Goal: Task Accomplishment & Management: Complete application form

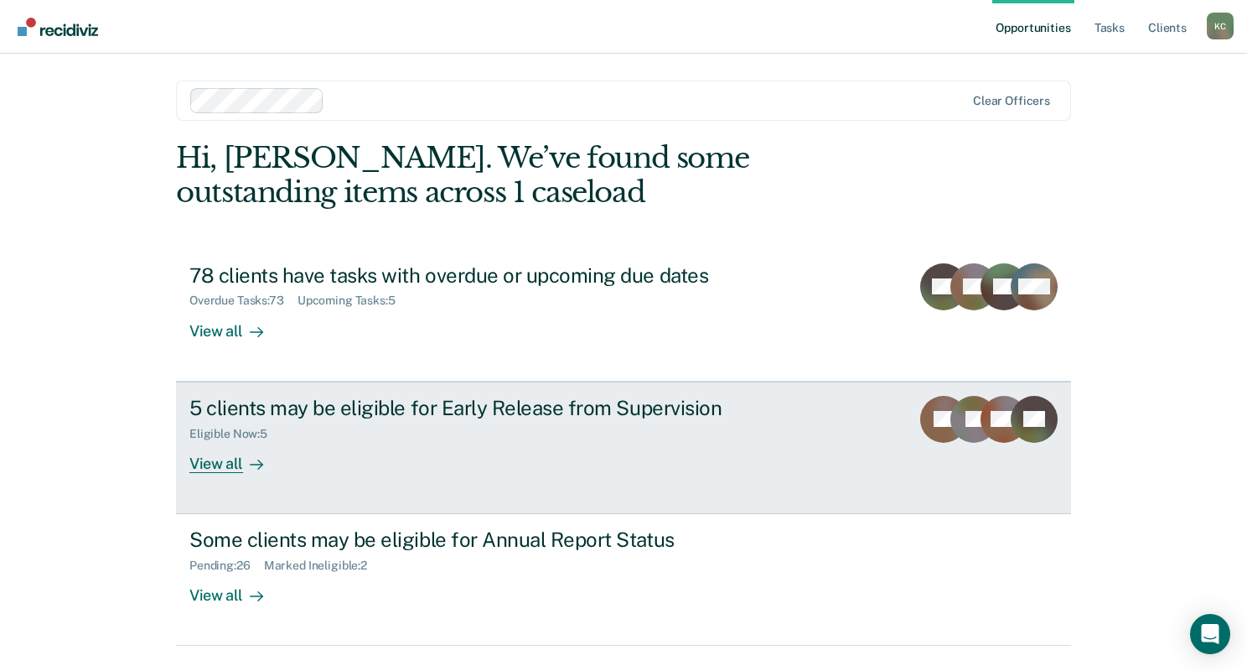
click at [236, 444] on div "View all" at bounding box center [236, 456] width 94 height 33
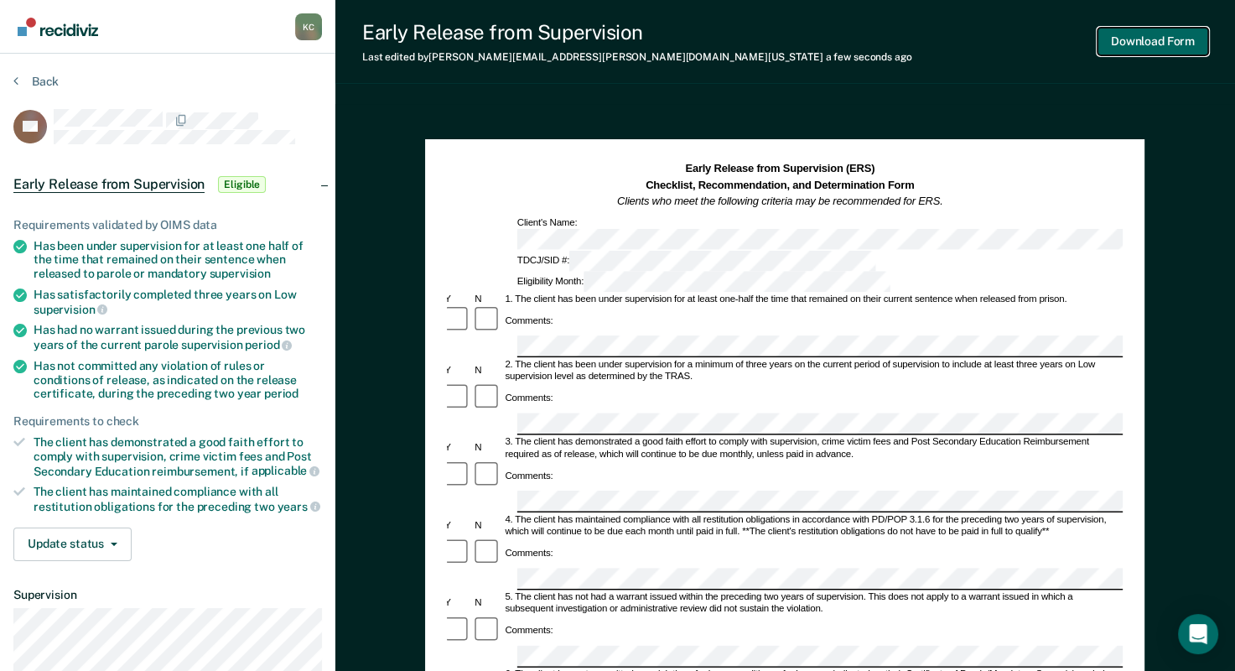
click at [1174, 45] on button "Download Form" at bounding box center [1152, 42] width 111 height 28
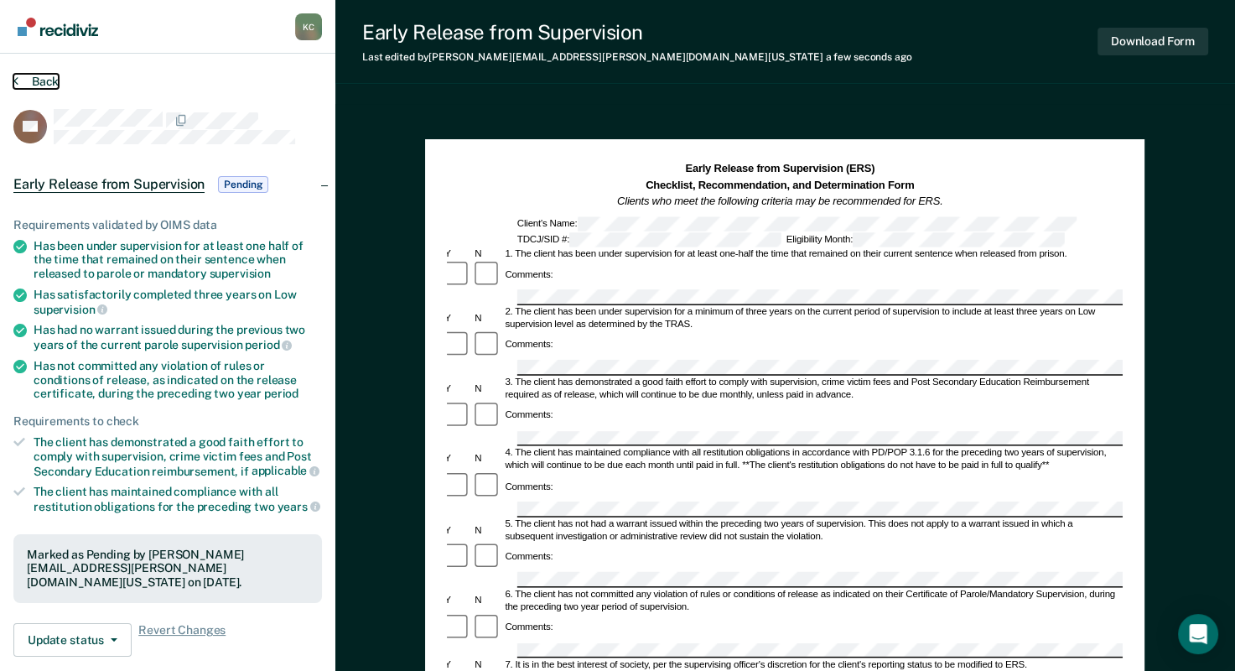
click at [24, 77] on button "Back" at bounding box center [35, 81] width 45 height 15
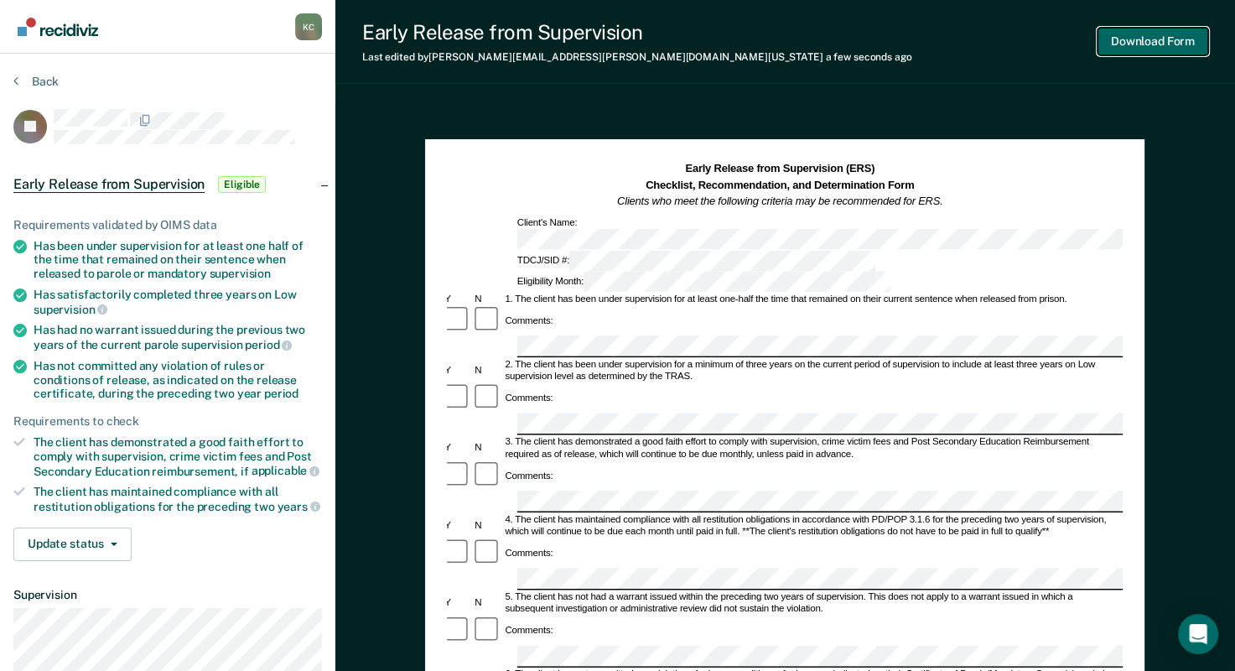
click at [1142, 46] on button "Download Form" at bounding box center [1152, 42] width 111 height 28
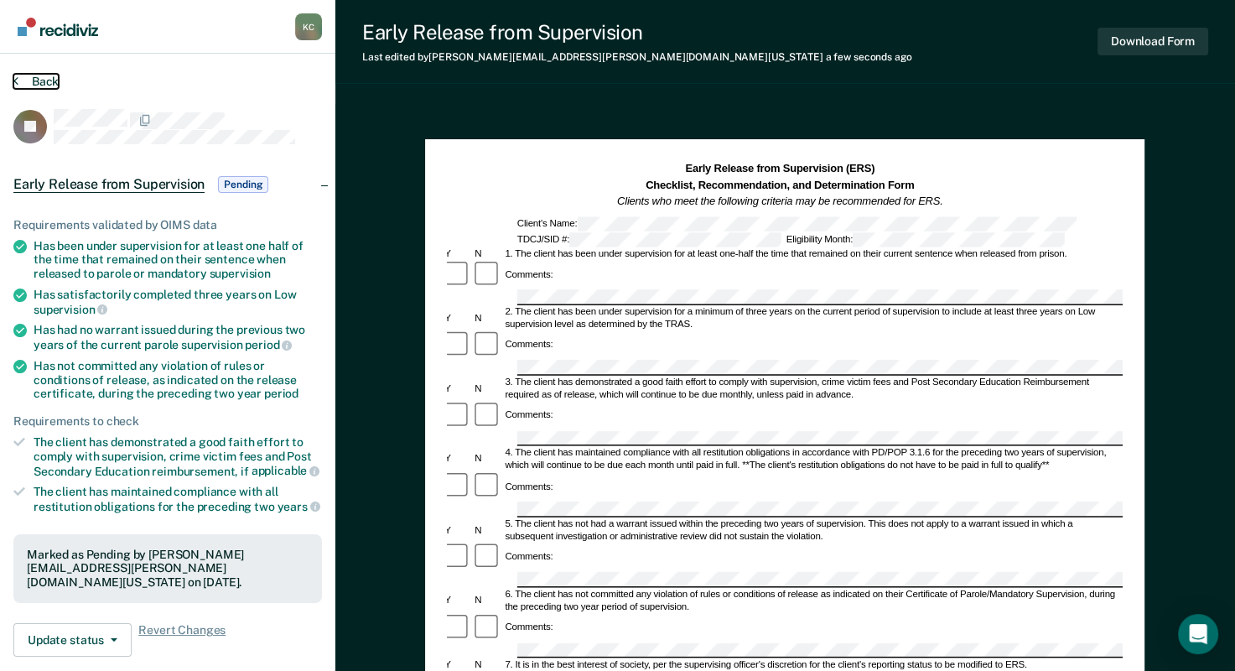
click at [15, 80] on icon at bounding box center [15, 80] width 5 height 13
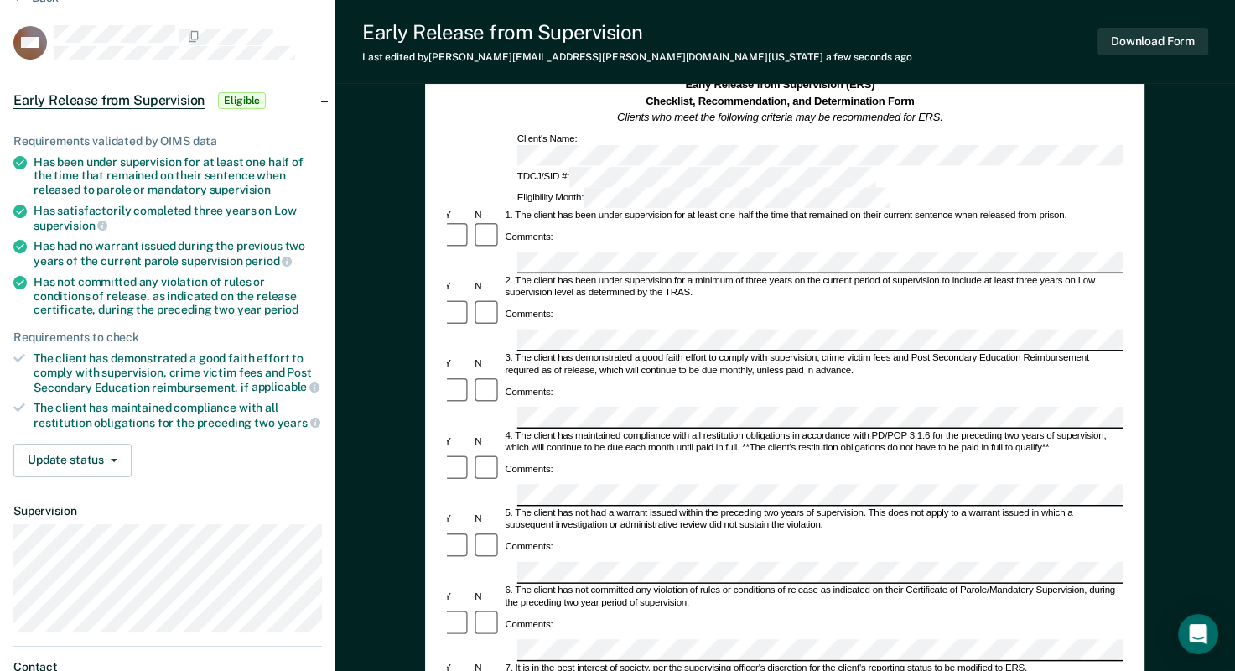
scroll to position [96, 0]
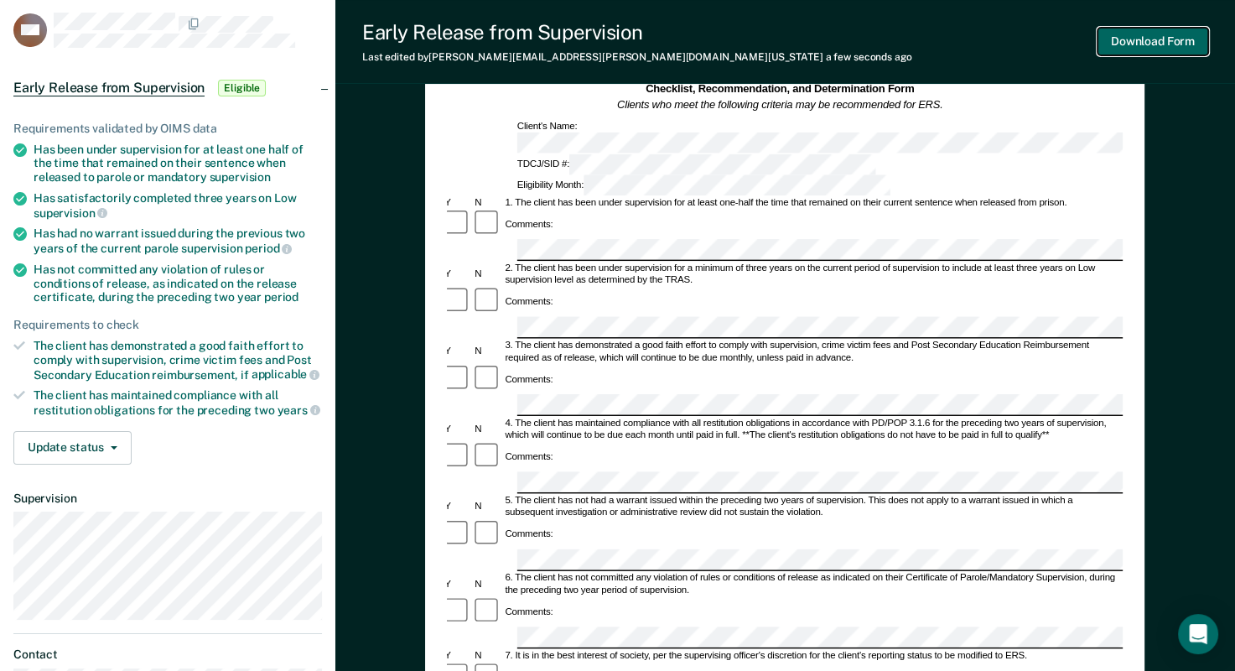
click at [1146, 39] on button "Download Form" at bounding box center [1152, 42] width 111 height 28
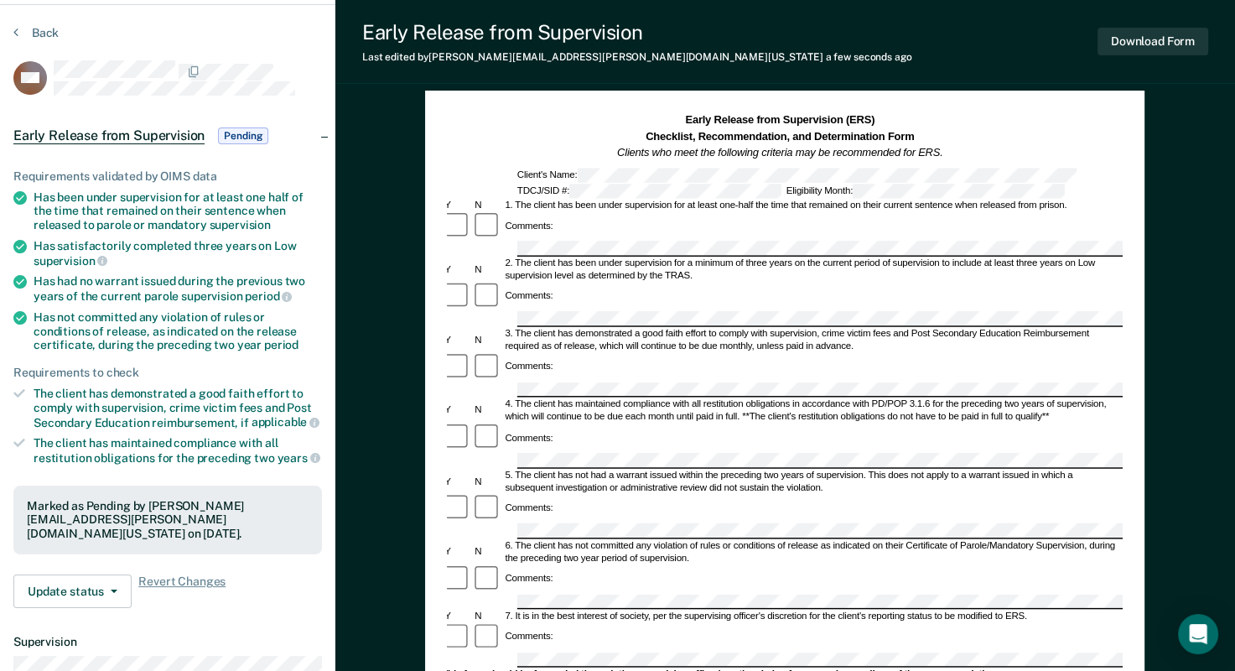
scroll to position [0, 0]
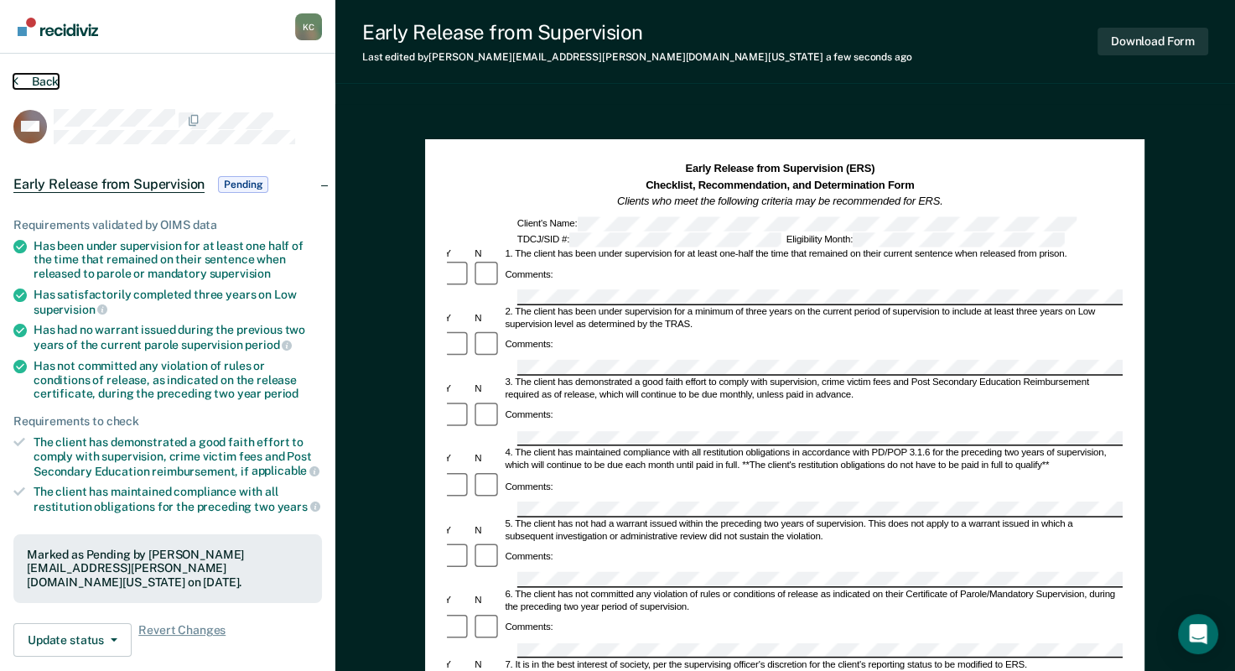
click at [22, 87] on button "Back" at bounding box center [35, 81] width 45 height 15
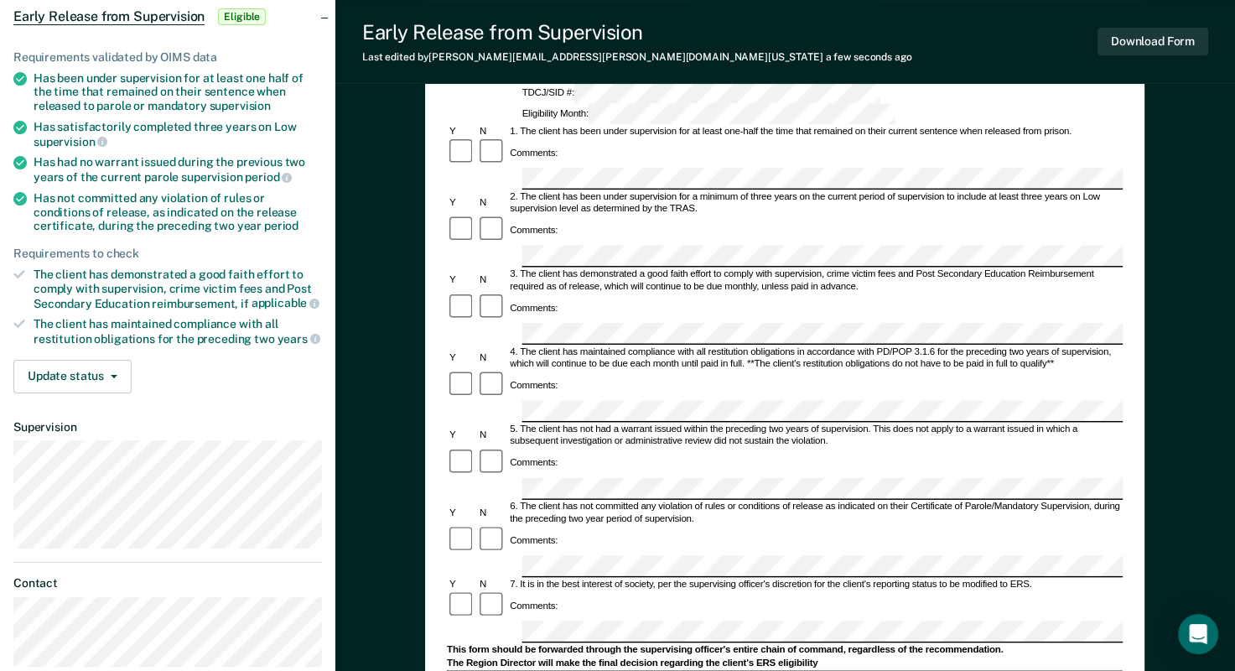
scroll to position [0, 3]
click at [94, 380] on button "Update status" at bounding box center [72, 377] width 118 height 34
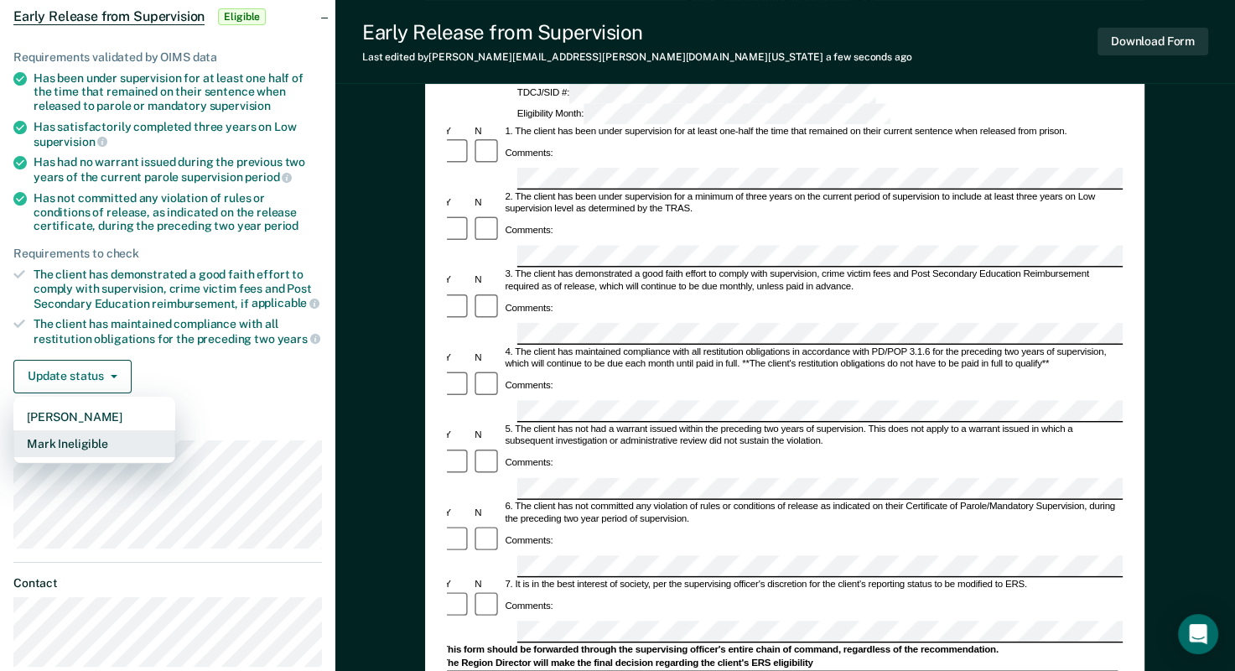
click at [101, 437] on button "Mark Ineligible" at bounding box center [94, 443] width 162 height 27
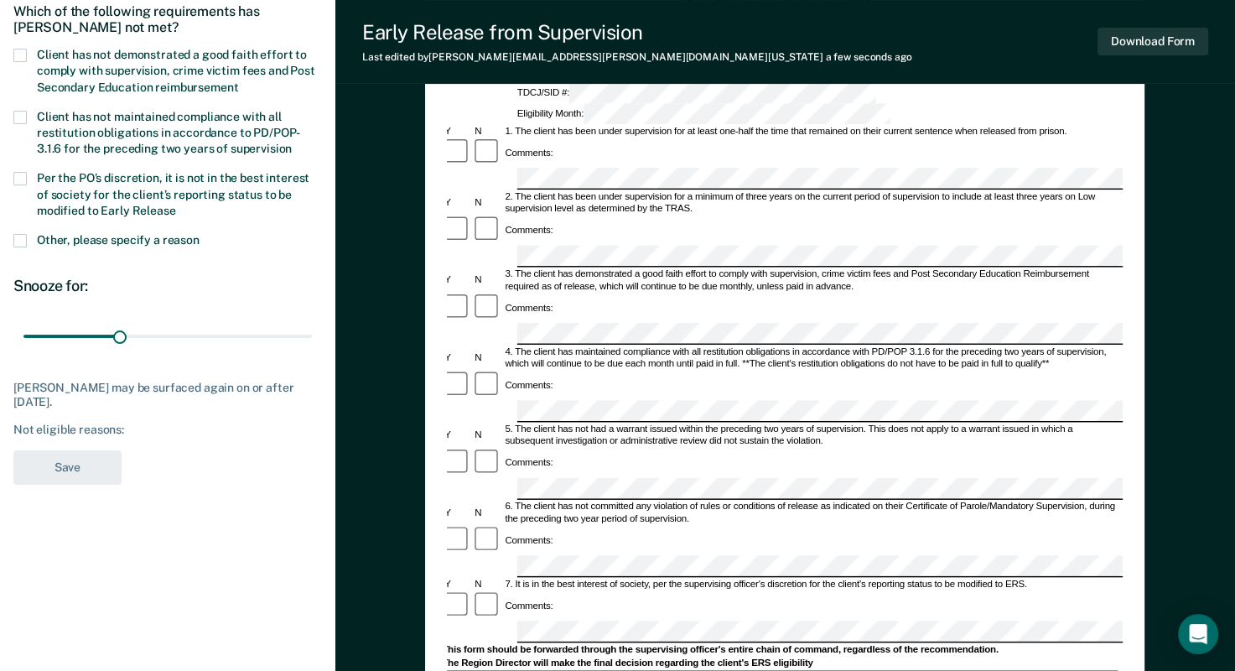
click at [24, 51] on span at bounding box center [19, 55] width 13 height 13
click at [238, 81] on input "Client has not demonstrated a good faith effort to comply with supervision, cri…" at bounding box center [238, 81] width 0 height 0
click at [48, 457] on button "Save" at bounding box center [67, 467] width 108 height 34
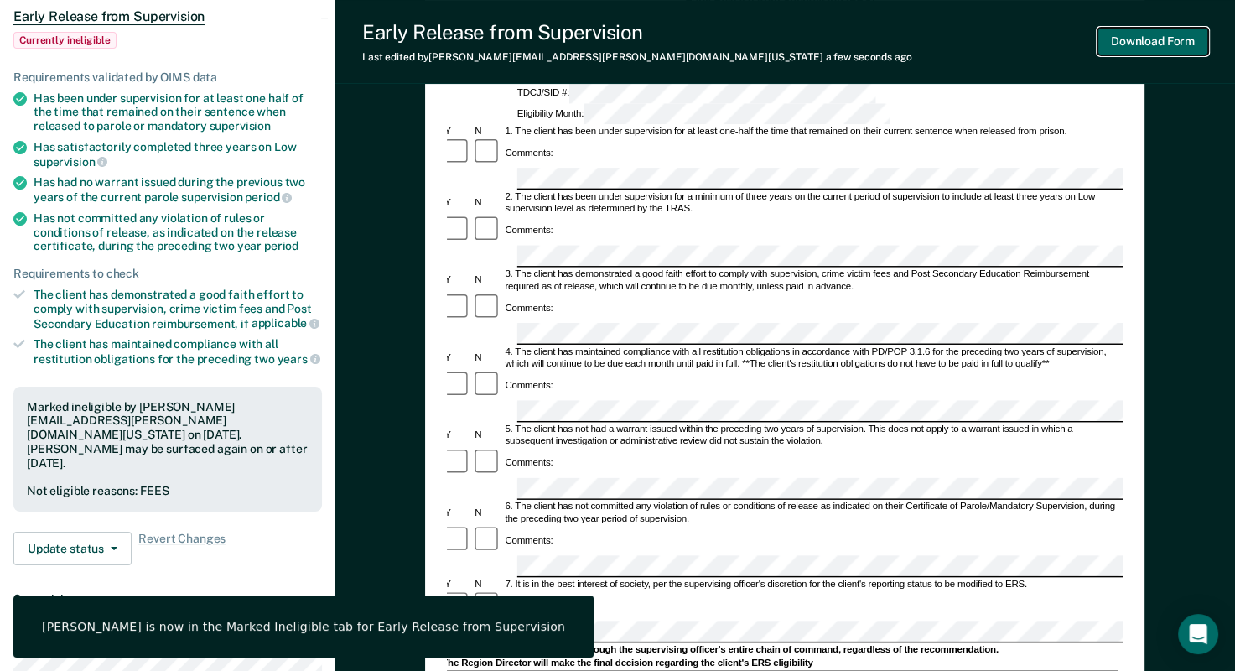
click at [1125, 37] on button "Download Form" at bounding box center [1152, 42] width 111 height 28
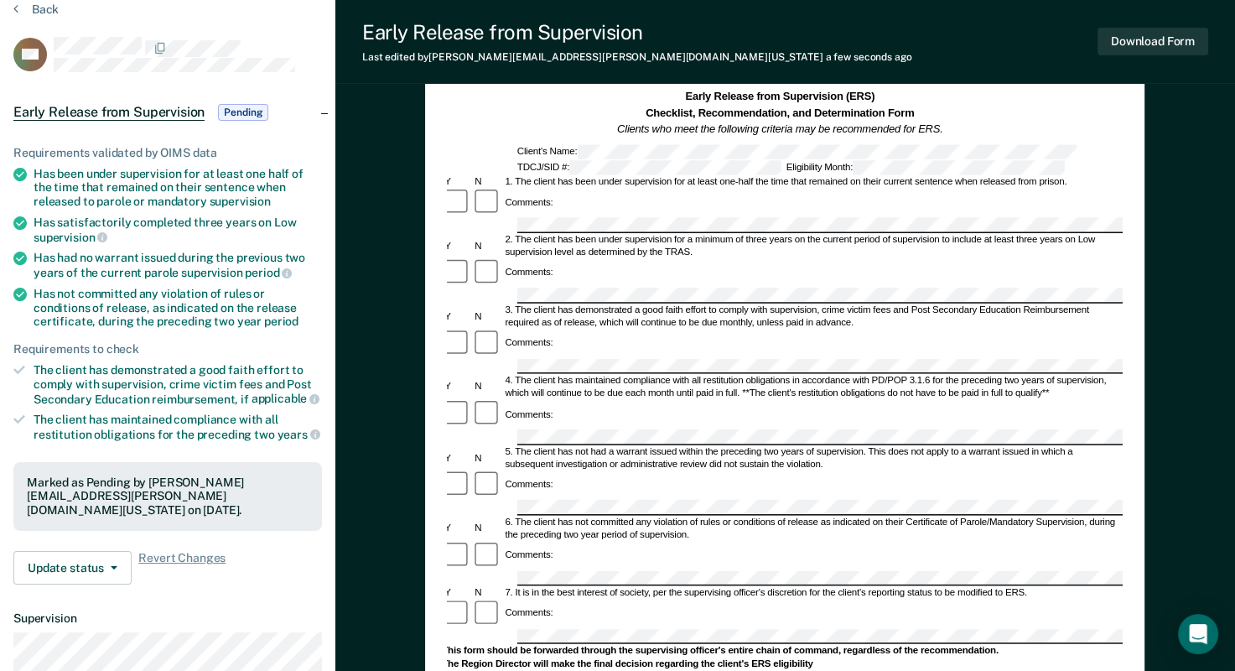
scroll to position [0, 0]
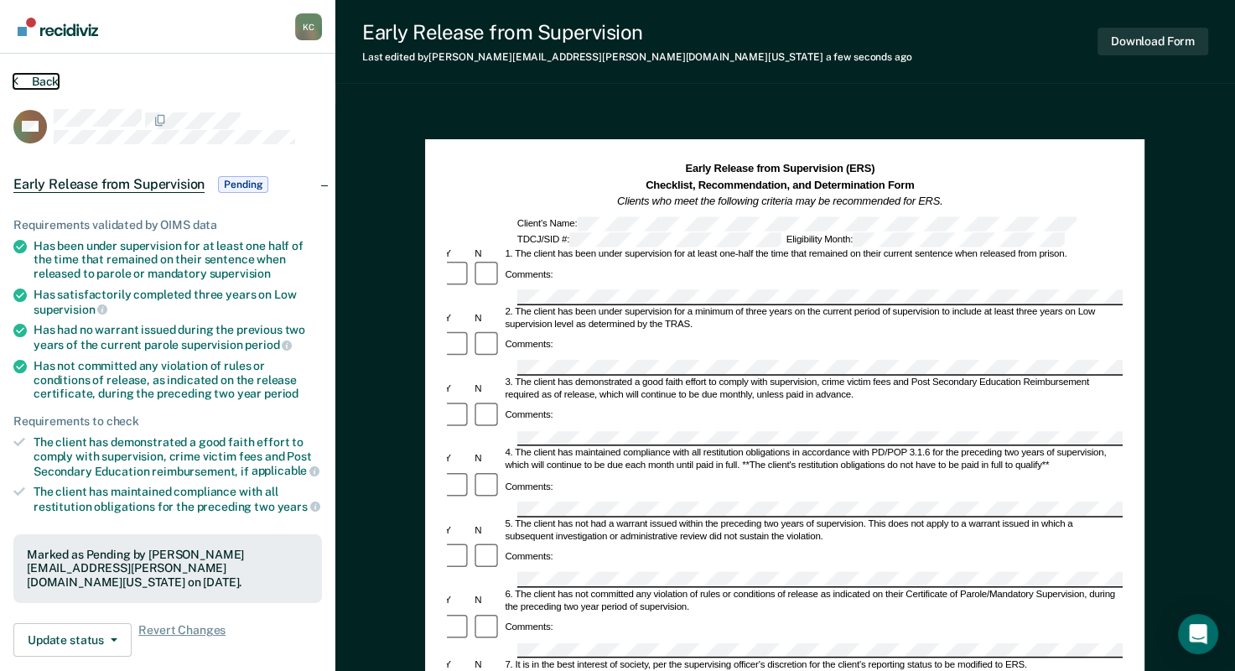
click at [18, 79] on button "Back" at bounding box center [35, 81] width 45 height 15
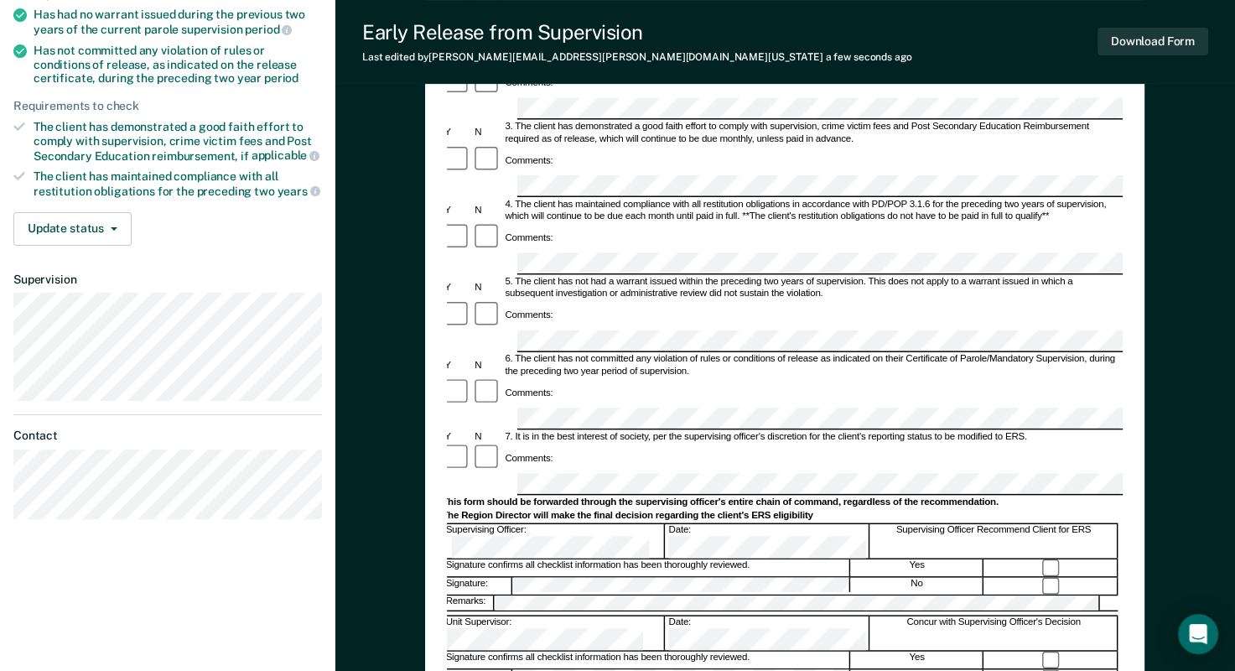
scroll to position [335, 0]
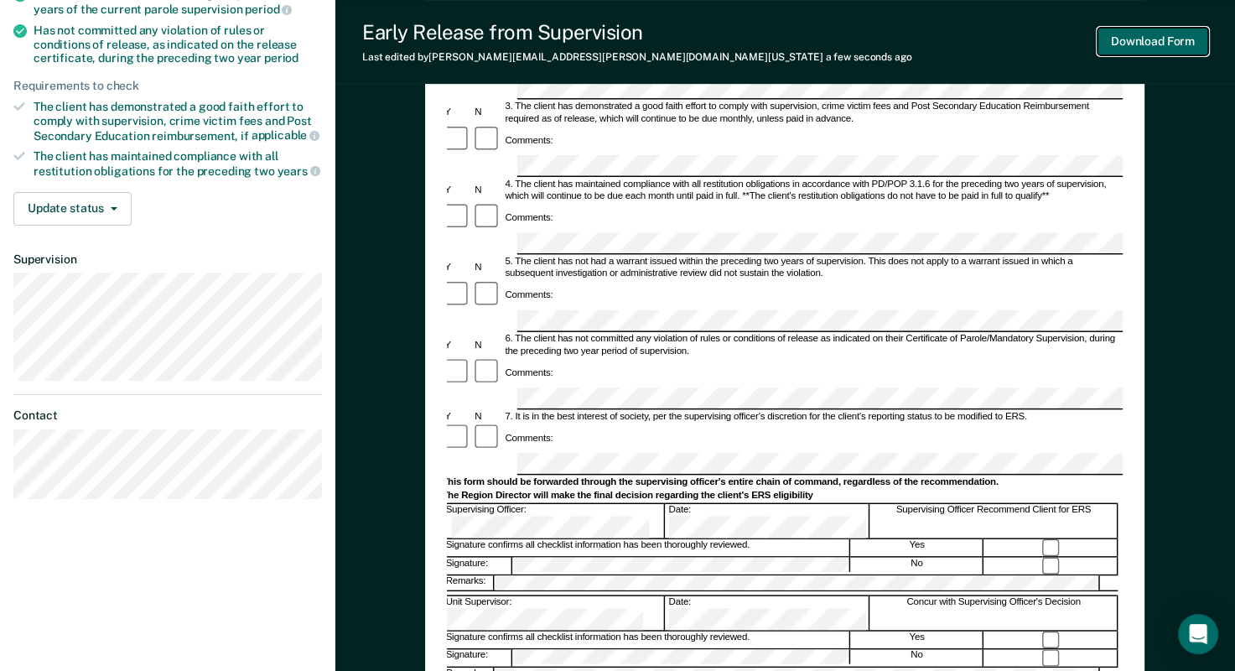
click at [1160, 34] on button "Download Form" at bounding box center [1152, 42] width 111 height 28
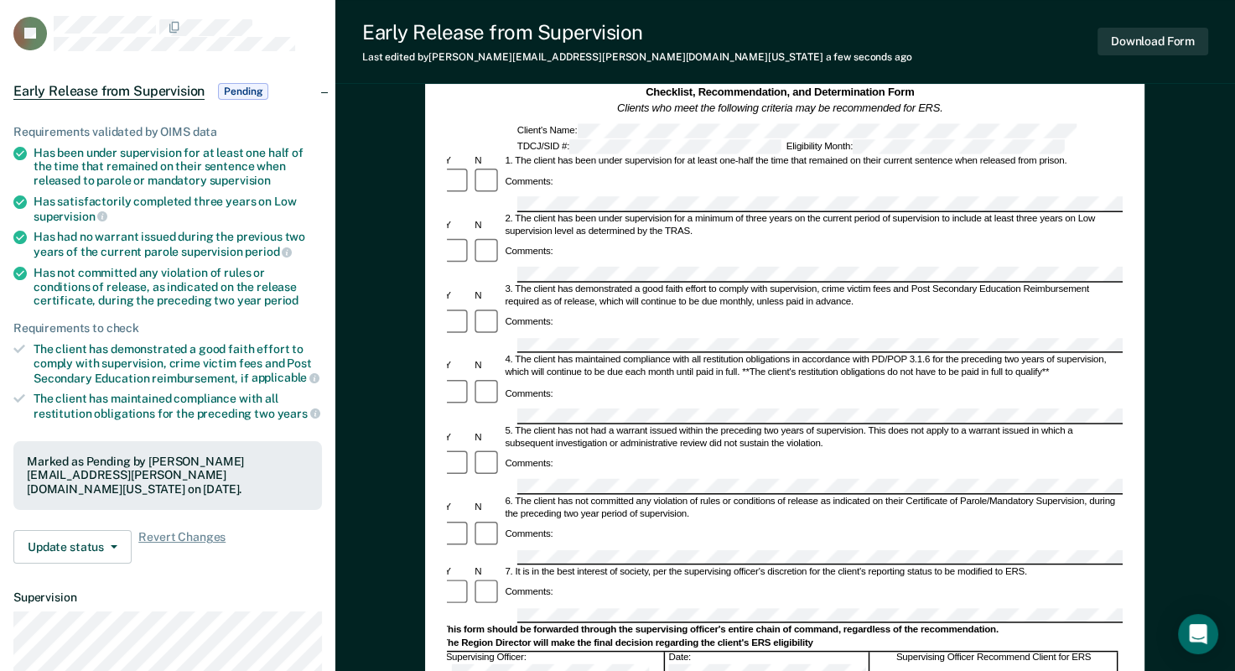
scroll to position [0, 0]
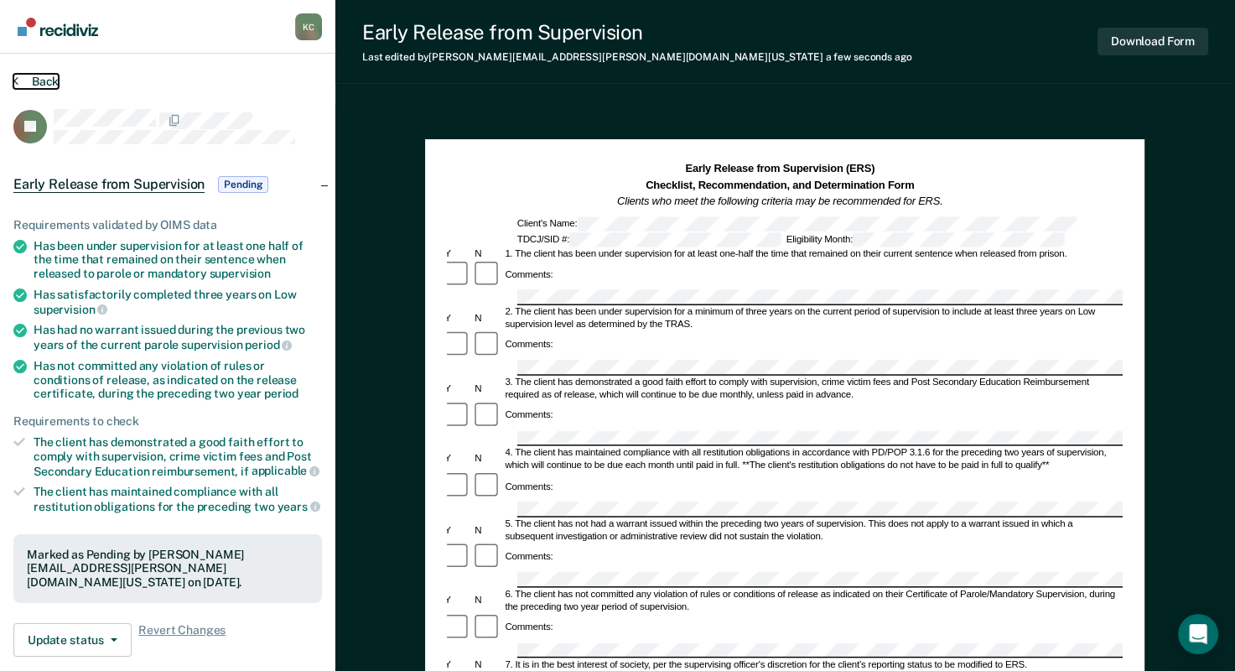
click at [15, 83] on icon at bounding box center [15, 80] width 5 height 13
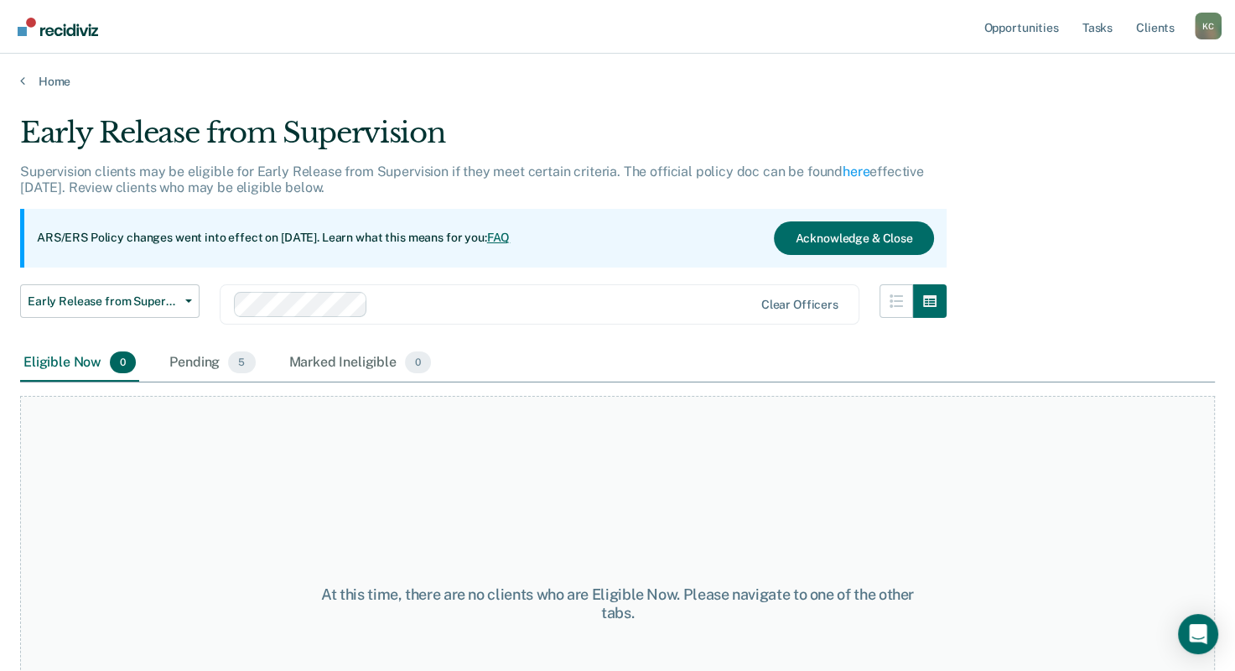
click at [43, 89] on main "Early Release from Supervision Supervision clients may be eligible for Early Re…" at bounding box center [617, 377] width 1235 height 577
click at [48, 77] on link "Home" at bounding box center [617, 81] width 1194 height 15
